Goal: Information Seeking & Learning: Learn about a topic

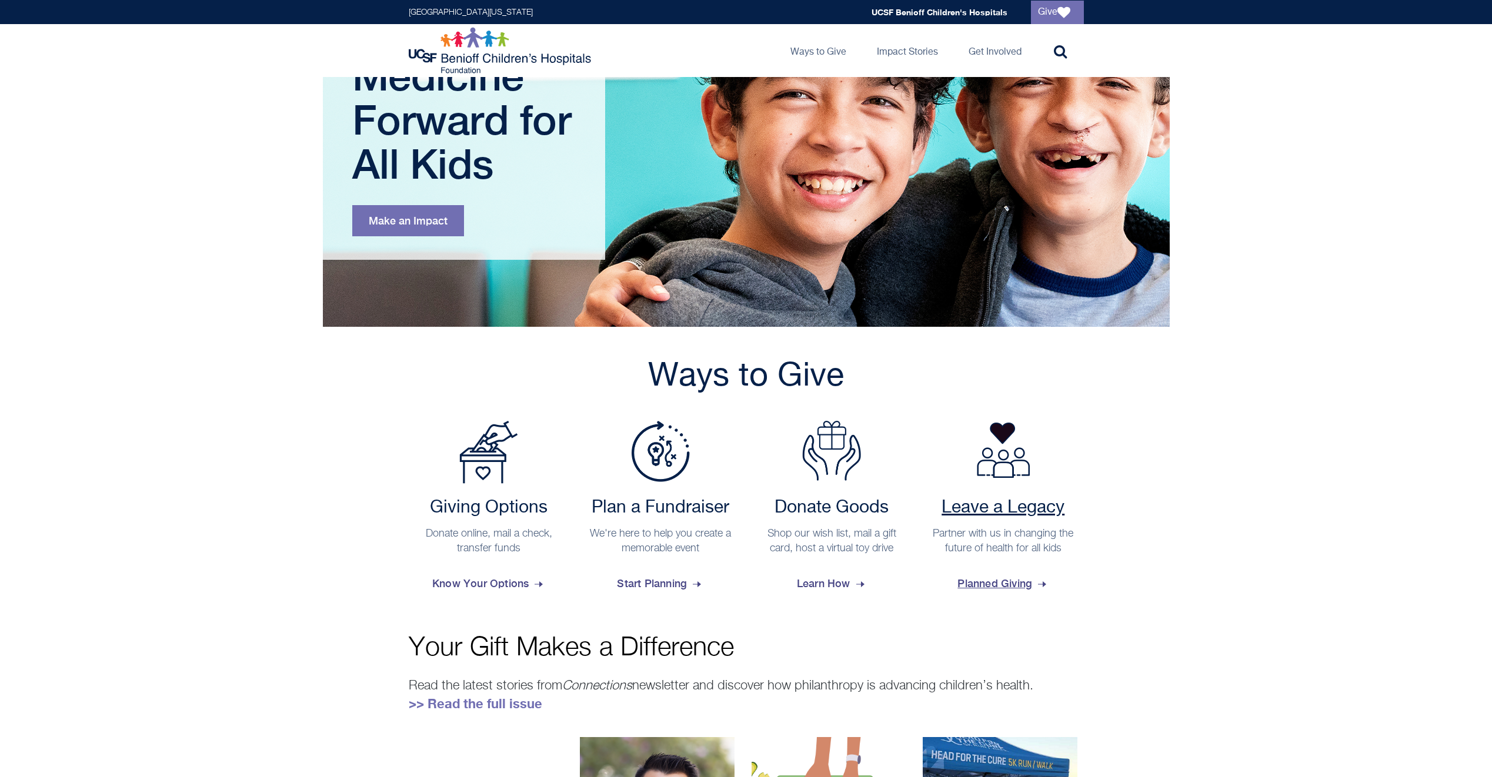
scroll to position [176, 0]
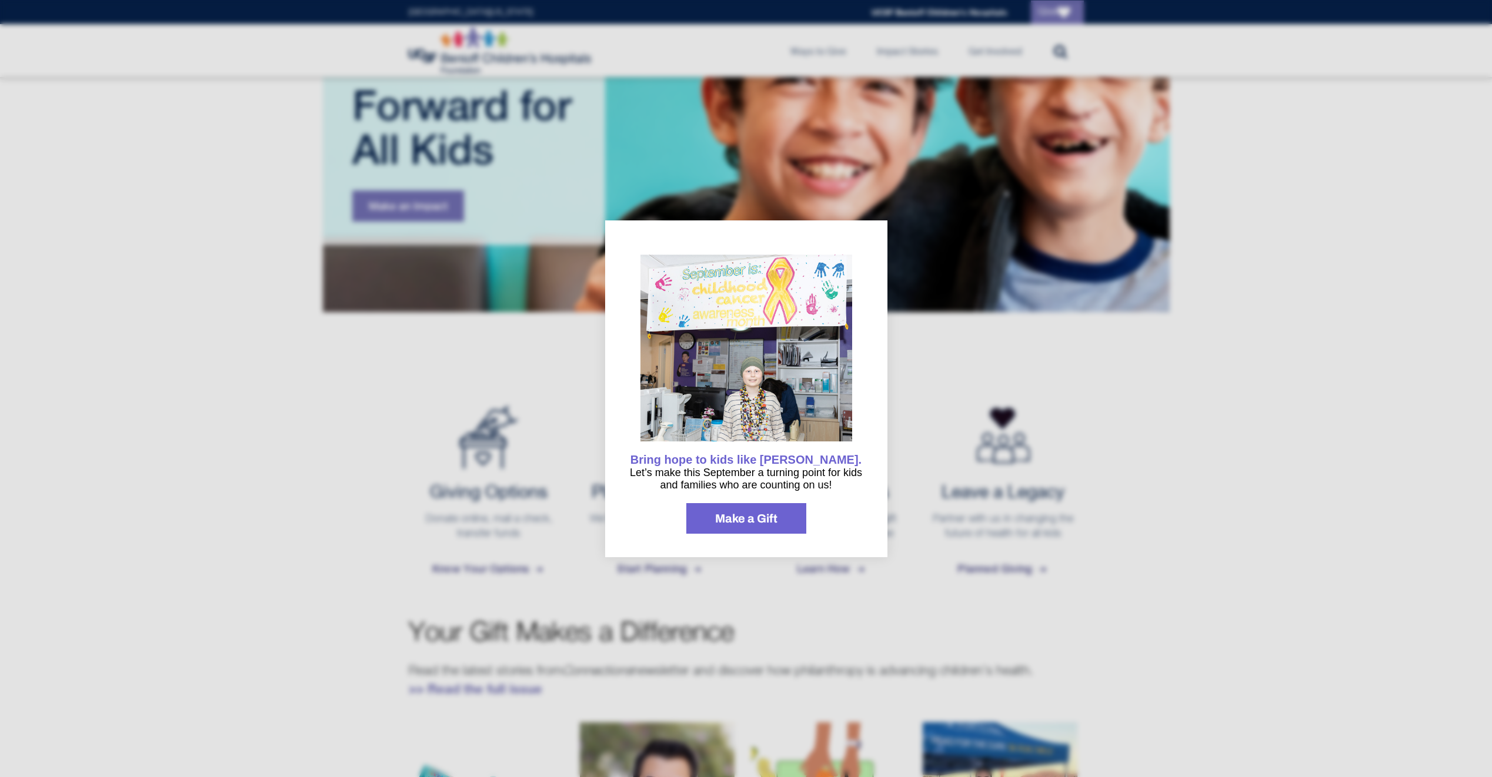
click at [945, 359] on div at bounding box center [746, 388] width 1492 height 777
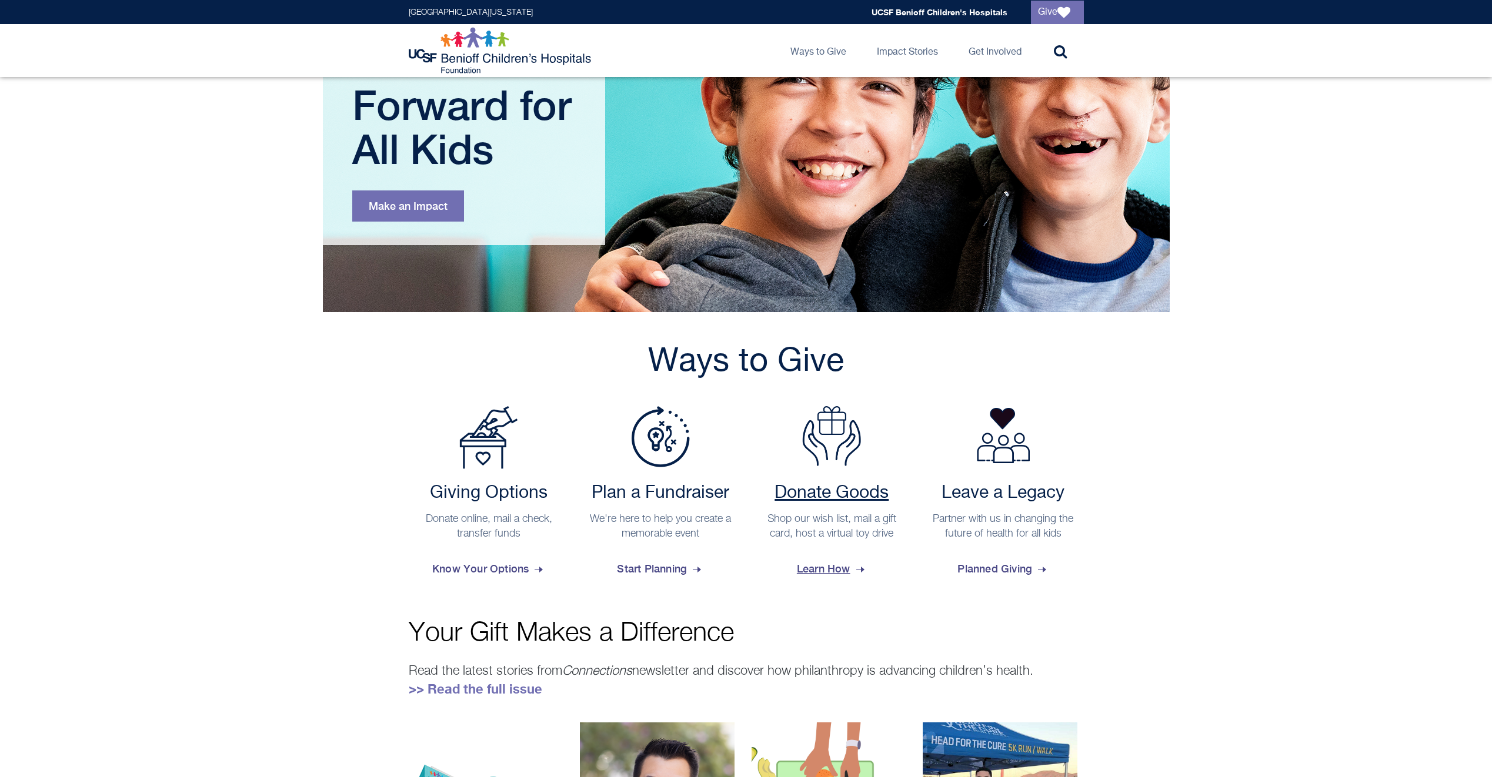
click at [814, 493] on h2 "Donate Goods" at bounding box center [831, 493] width 149 height 21
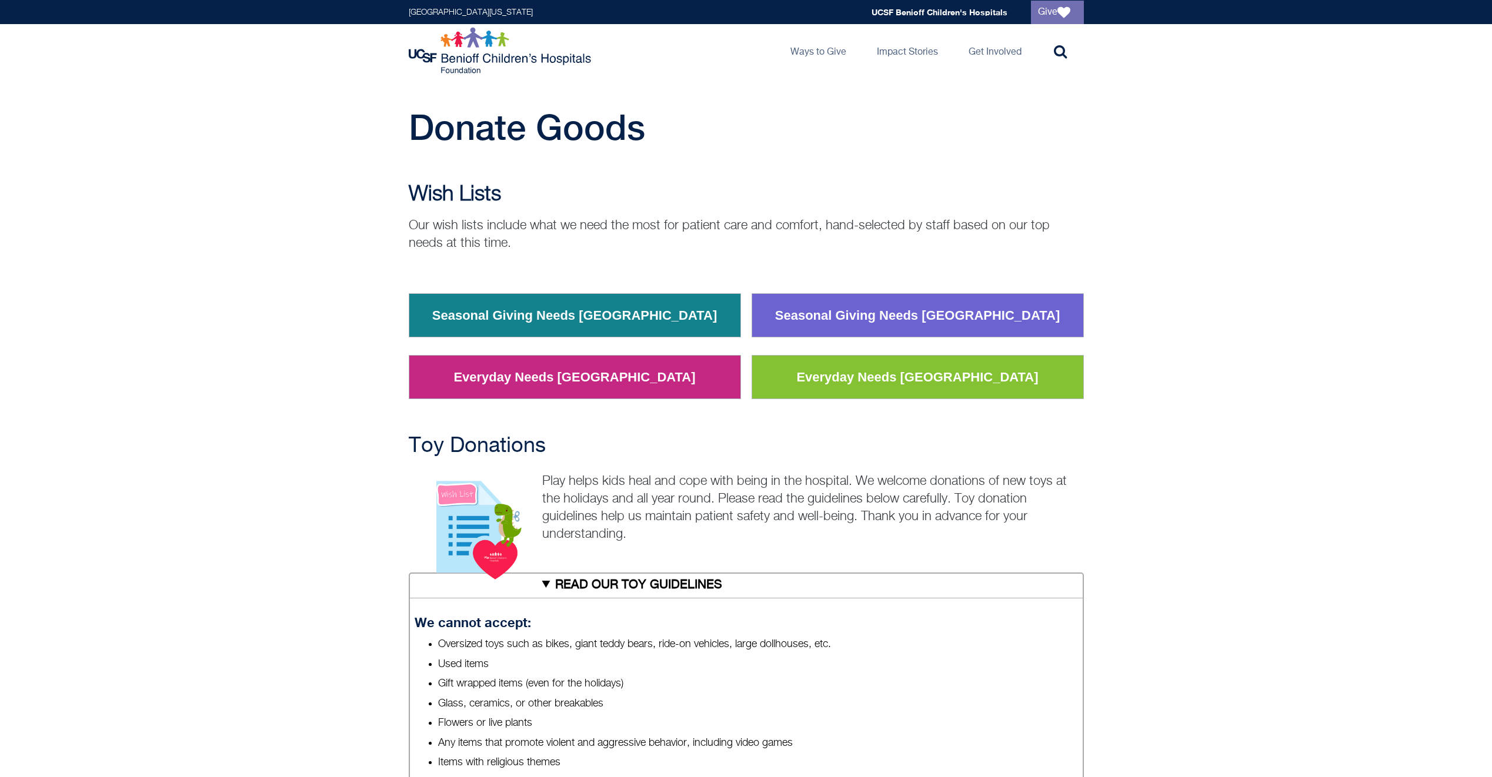
click at [663, 306] on link "Seasonal Giving Needs [GEOGRAPHIC_DATA]" at bounding box center [574, 315] width 303 height 31
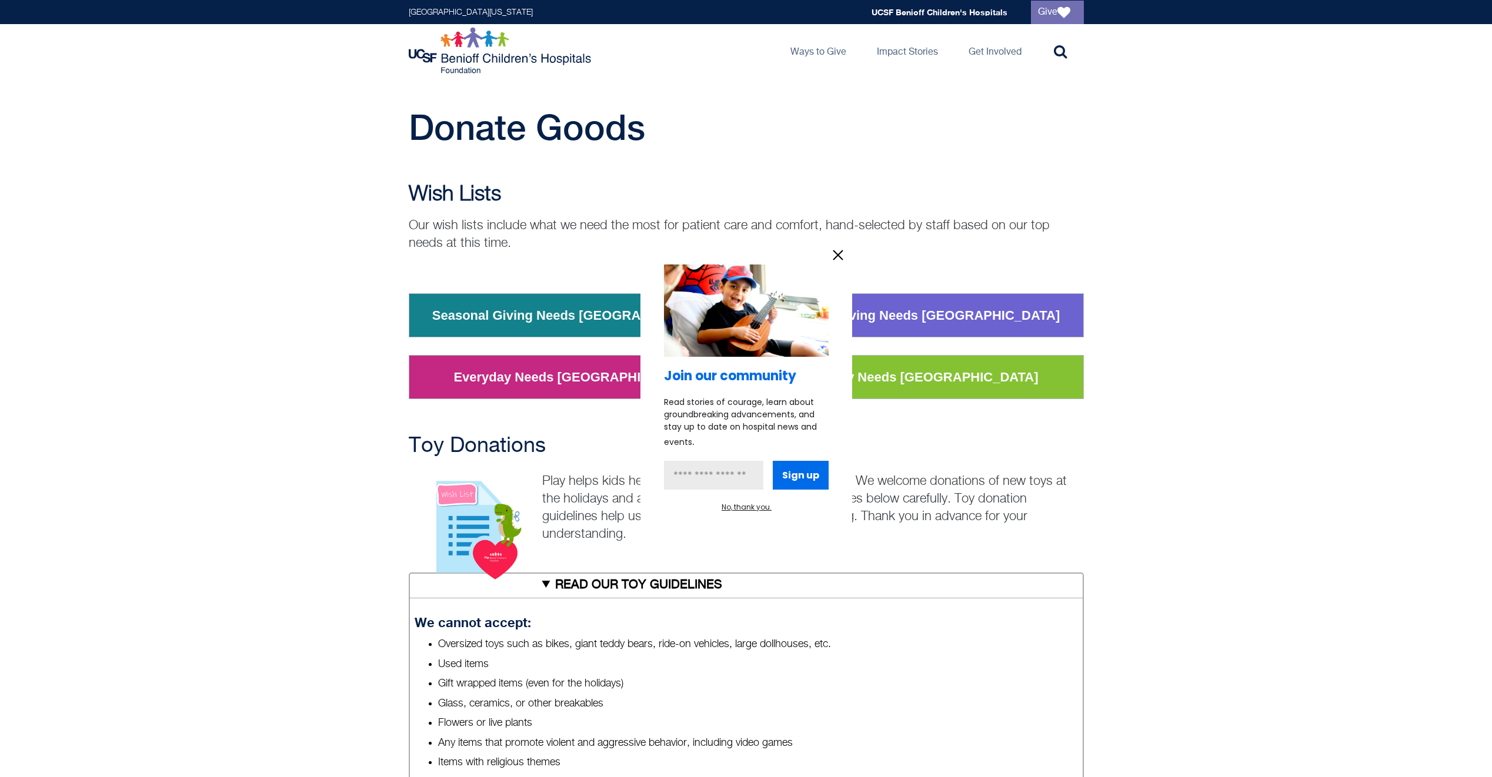
click at [1281, 525] on div at bounding box center [746, 388] width 1492 height 777
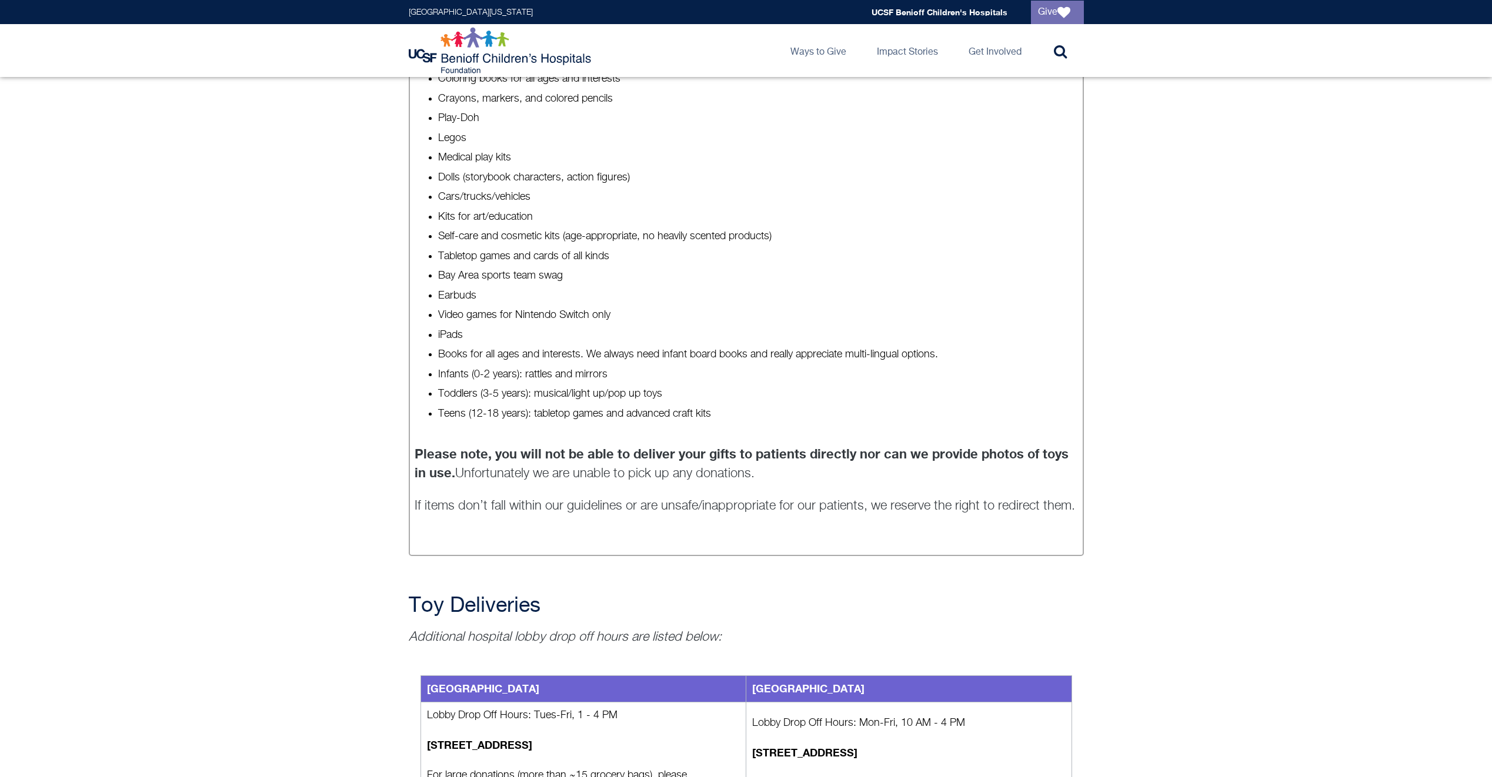
scroll to position [588, 0]
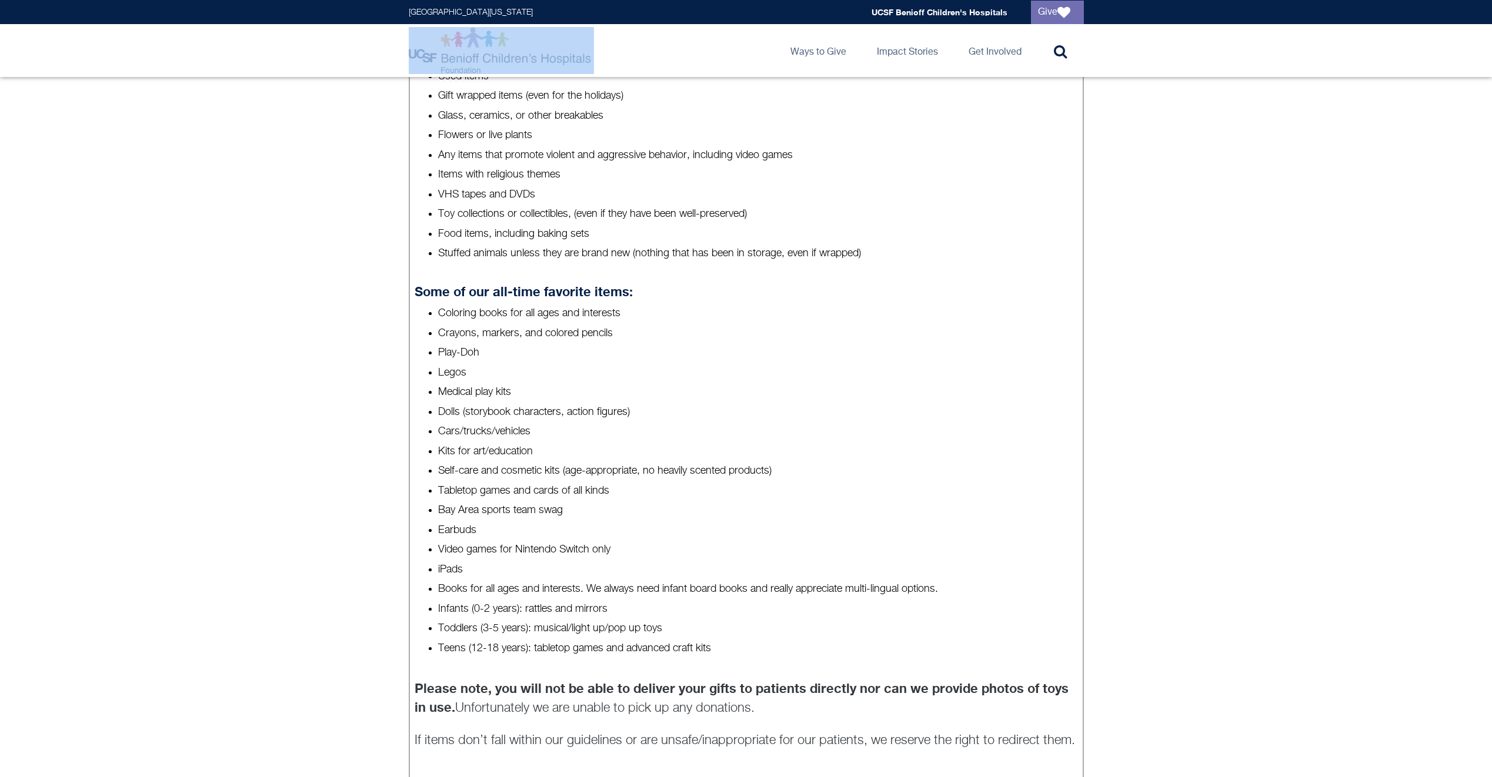
drag, startPoint x: 385, startPoint y: 42, endPoint x: 533, endPoint y: 60, distance: 149.2
click at [533, 60] on header "University of California San Francisco Global navigation UCSF Benioff Children'…" at bounding box center [746, 38] width 1492 height 77
click at [179, 295] on div "Toy Donations Play helps kids heal and cope with being in the hospital. We welc…" at bounding box center [746, 465] width 1492 height 1237
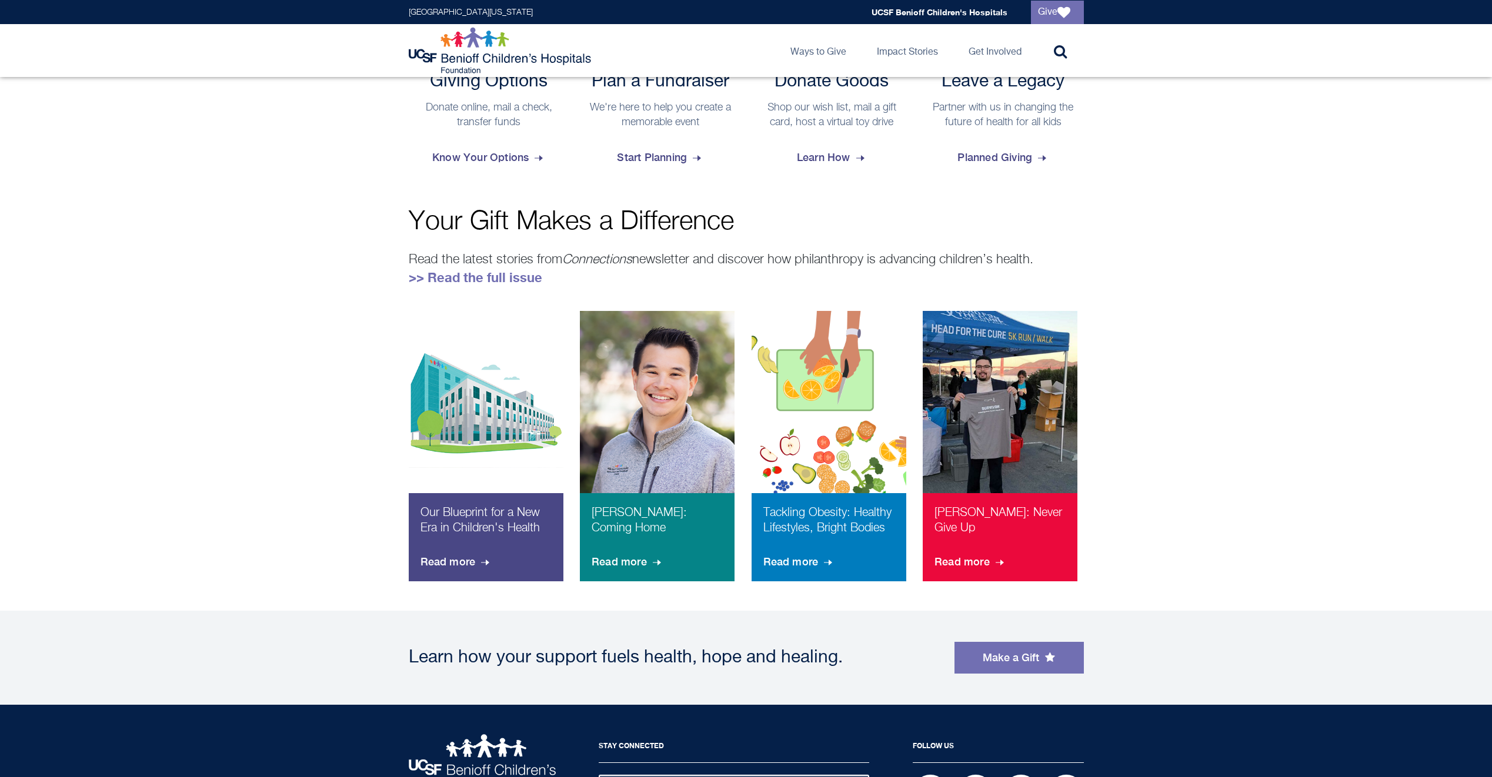
scroll to position [176, 0]
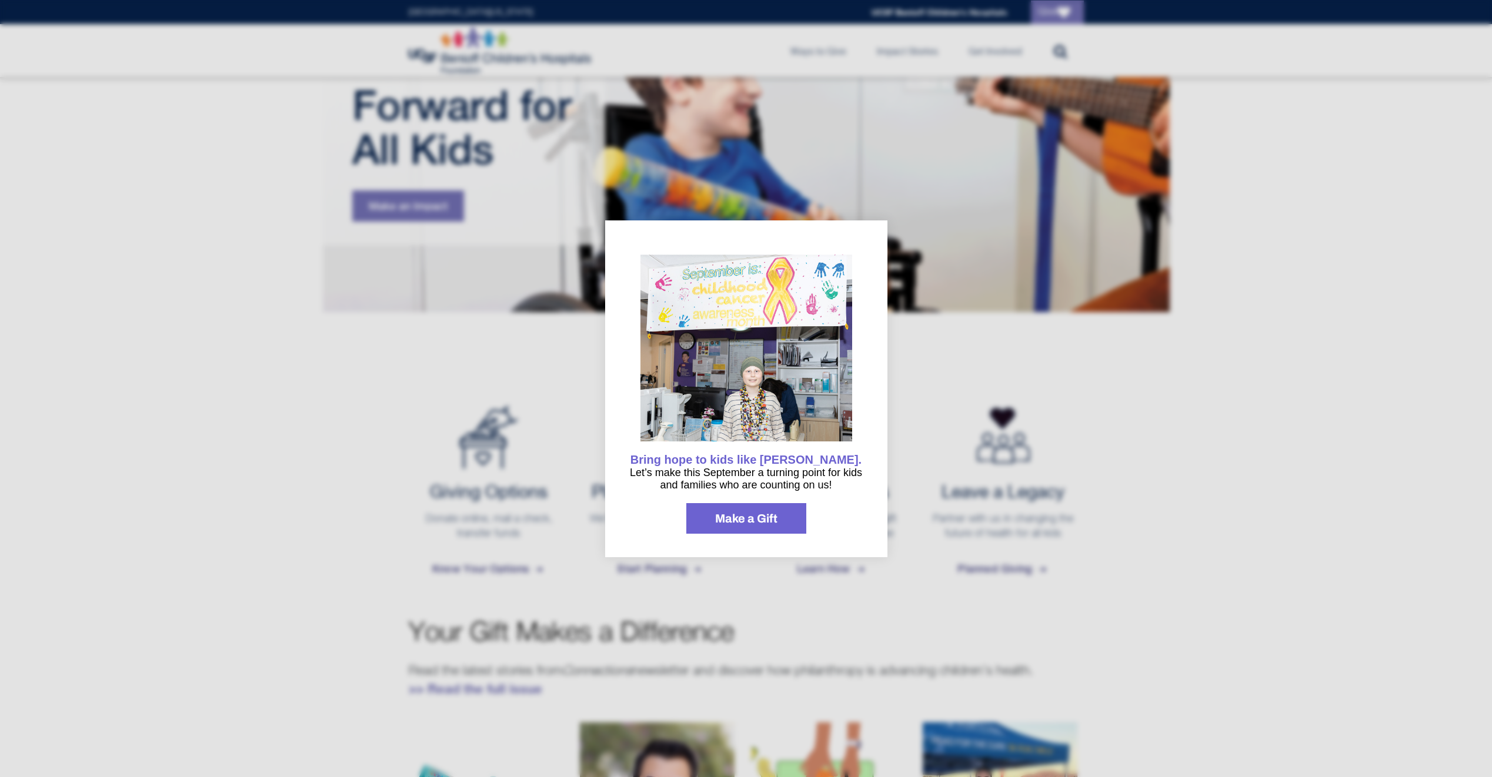
click at [1161, 434] on div at bounding box center [746, 388] width 1492 height 777
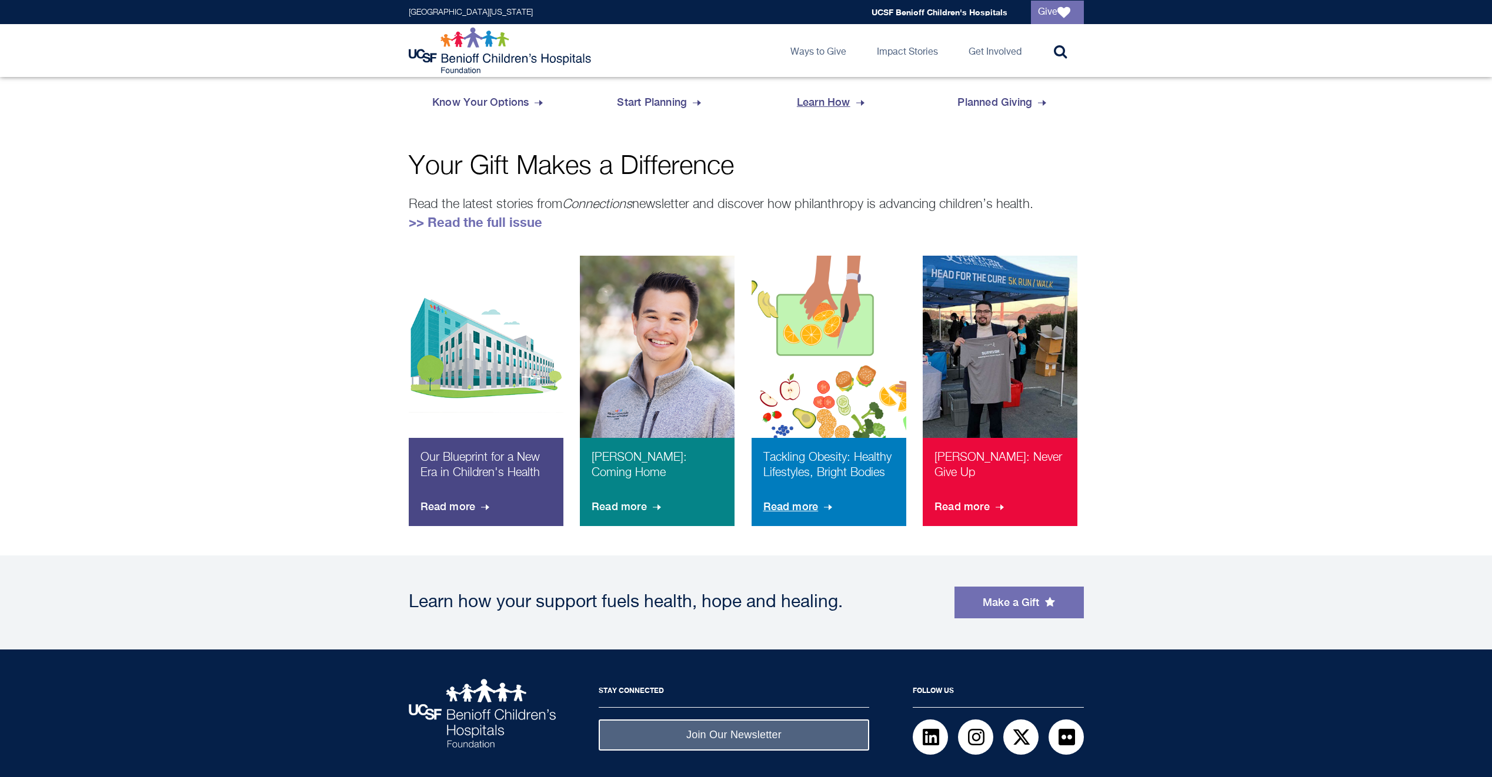
scroll to position [647, 0]
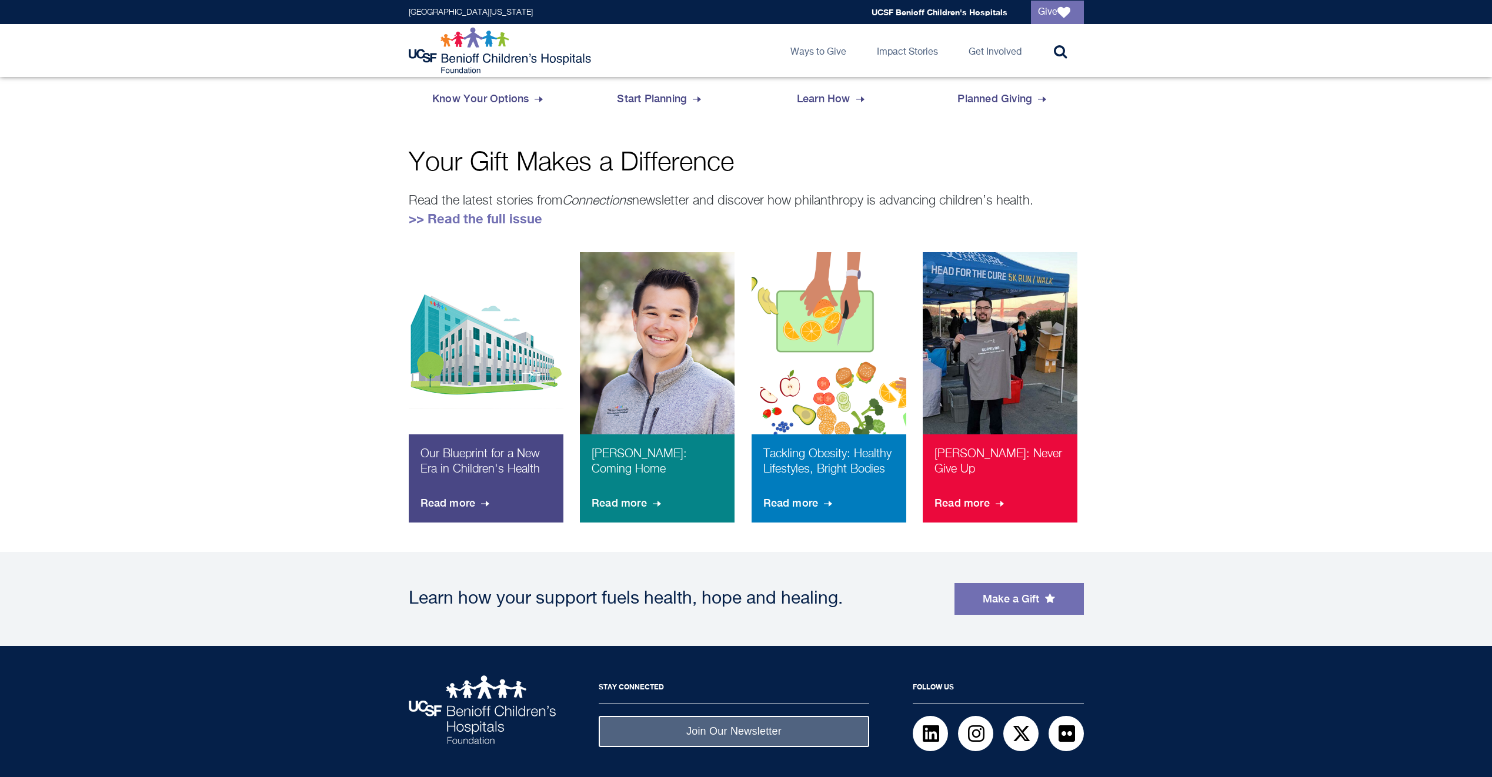
click at [514, 735] on img at bounding box center [482, 710] width 147 height 69
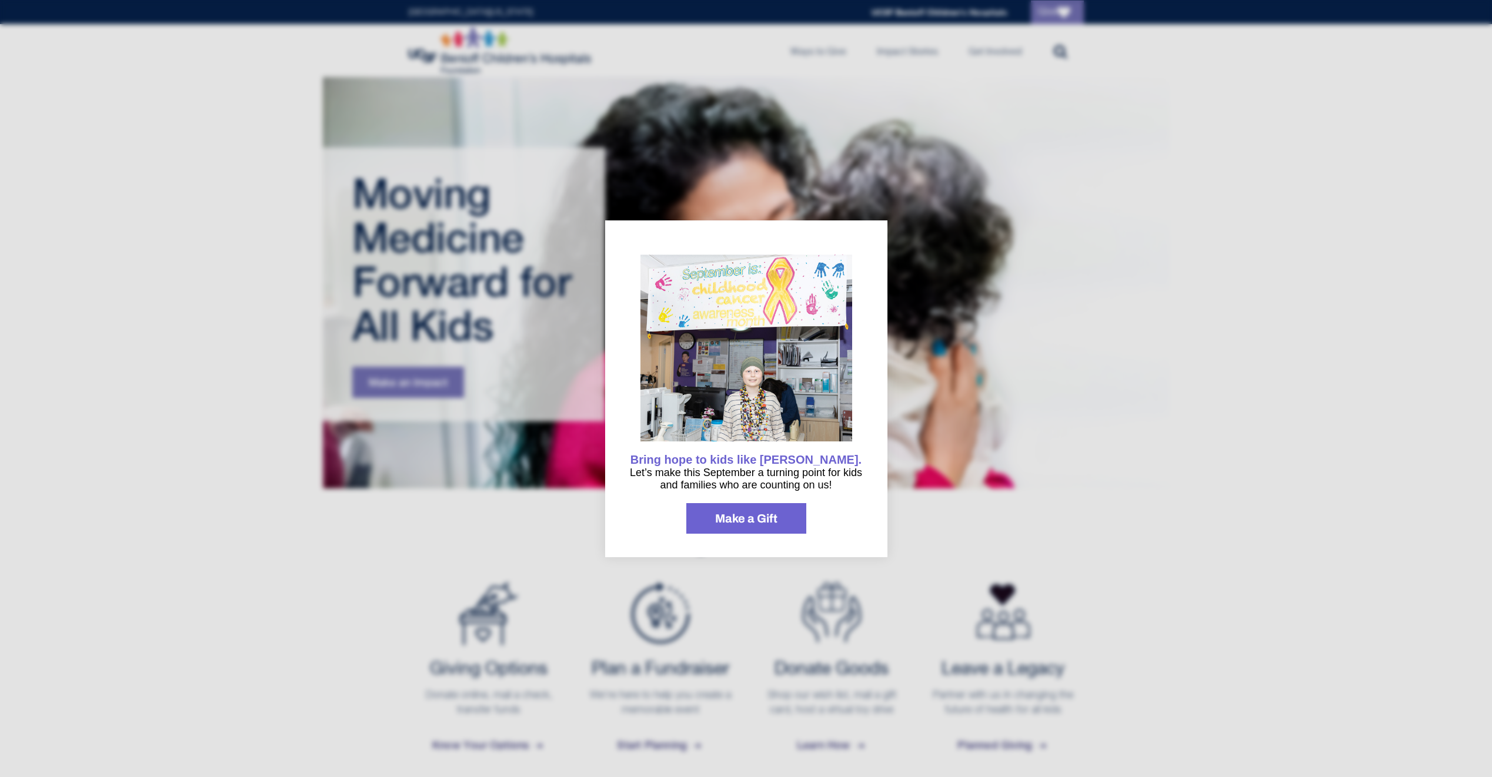
click at [1117, 530] on div at bounding box center [746, 388] width 1492 height 777
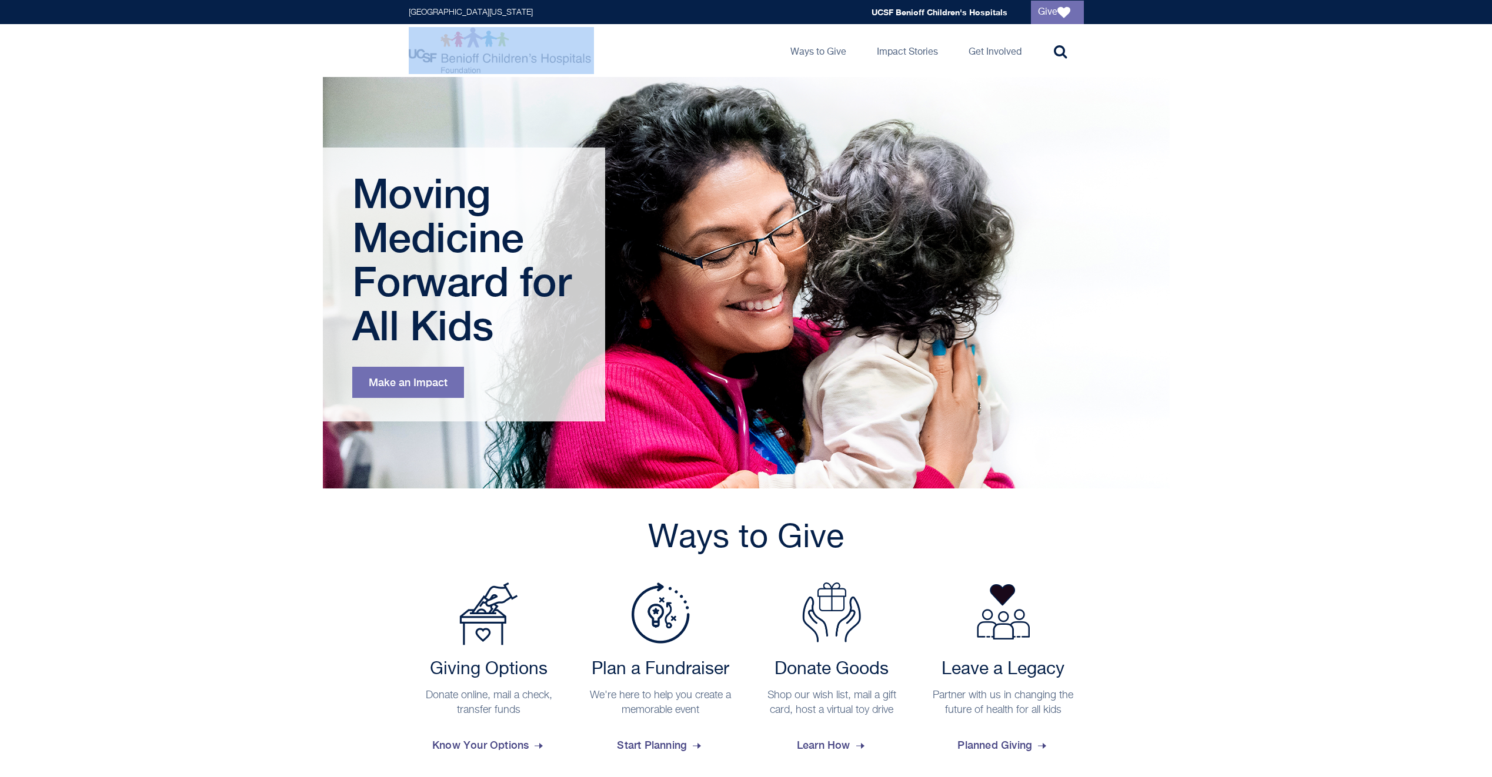
drag, startPoint x: 377, startPoint y: 25, endPoint x: 542, endPoint y: 69, distance: 171.2
click at [542, 69] on header "[GEOGRAPHIC_DATA][US_STATE] Global navigation [GEOGRAPHIC_DATA] Give [GEOGRAPHI…" at bounding box center [746, 38] width 1492 height 77
drag, startPoint x: 542, startPoint y: 69, endPoint x: 531, endPoint y: 49, distance: 23.4
click at [192, 357] on main "Moving Medicine Forward for All Kids Make an Impact Moving Medicine Forward for…" at bounding box center [746, 638] width 1492 height 1122
click at [1217, 150] on main "Moving Medicine Forward for All Kids Make an Impact Moving Medicine Forward for…" at bounding box center [746, 638] width 1492 height 1122
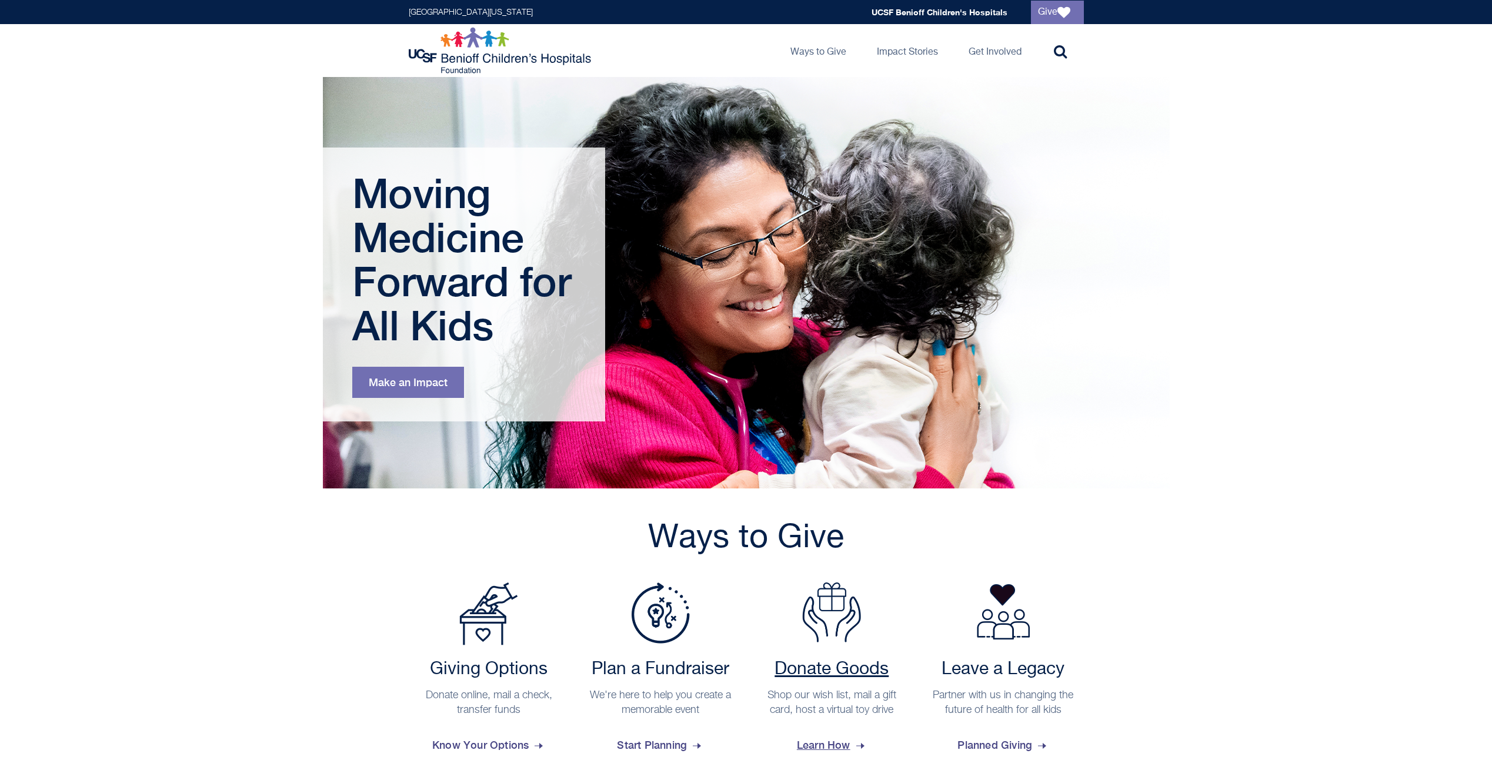
click at [825, 597] on img at bounding box center [831, 613] width 59 height 60
